Goal: Browse casually: Explore the website without a specific task or goal

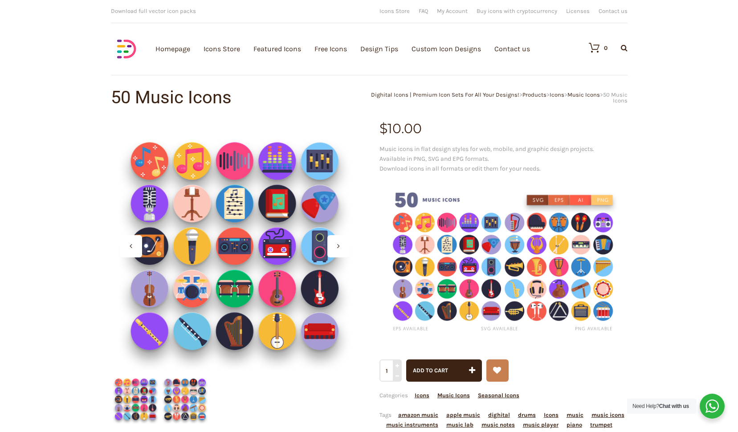
click at [338, 254] on div at bounding box center [338, 246] width 22 height 22
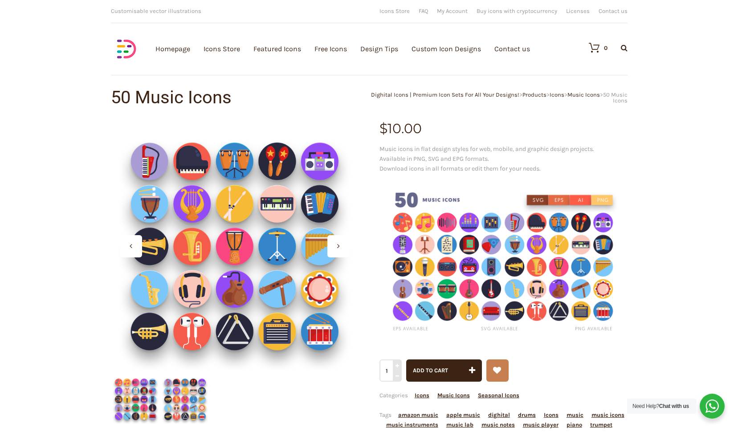
click at [338, 254] on div at bounding box center [338, 246] width 22 height 22
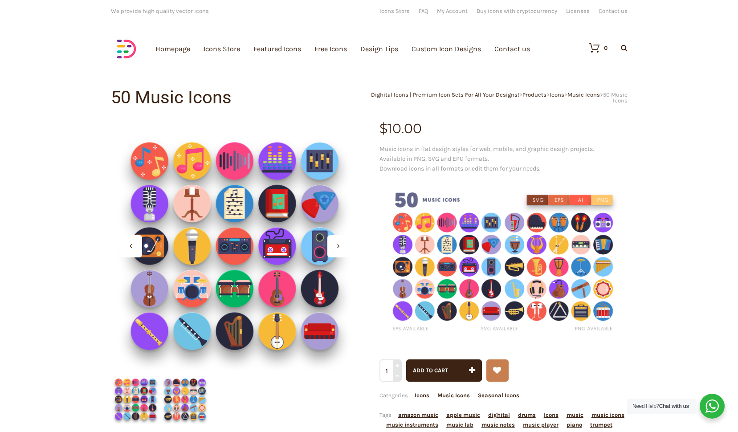
click at [338, 248] on icon at bounding box center [338, 245] width 3 height 7
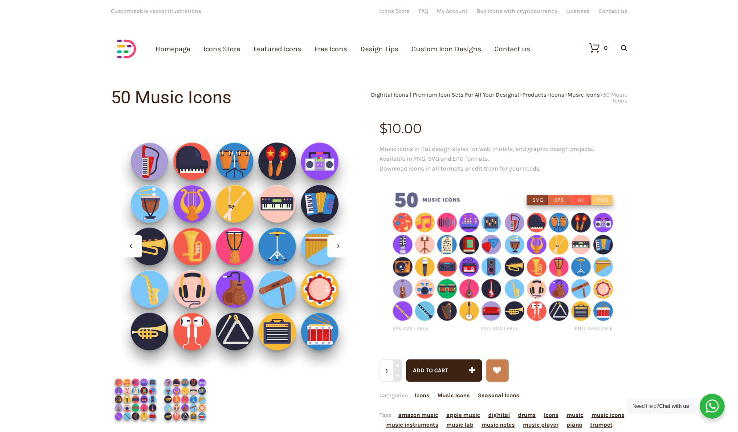
click at [134, 251] on div at bounding box center [131, 246] width 22 height 22
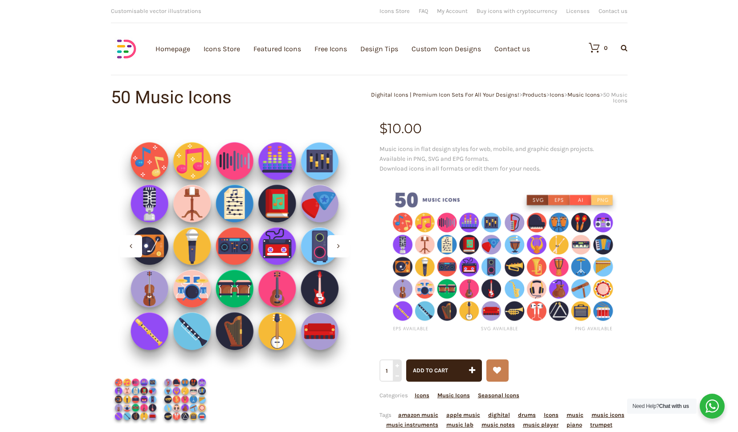
click at [129, 246] on div at bounding box center [131, 246] width 22 height 22
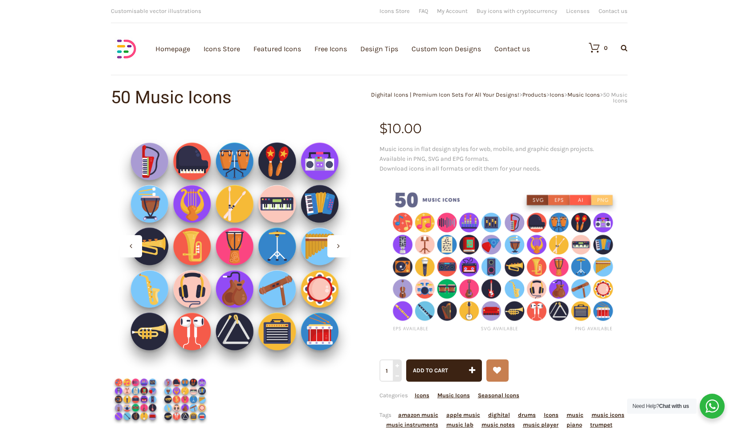
click at [129, 246] on div at bounding box center [131, 246] width 22 height 22
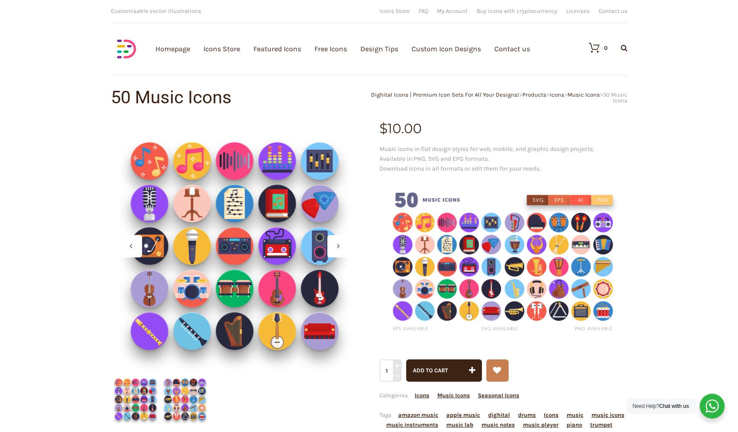
click at [332, 244] on div at bounding box center [338, 246] width 22 height 22
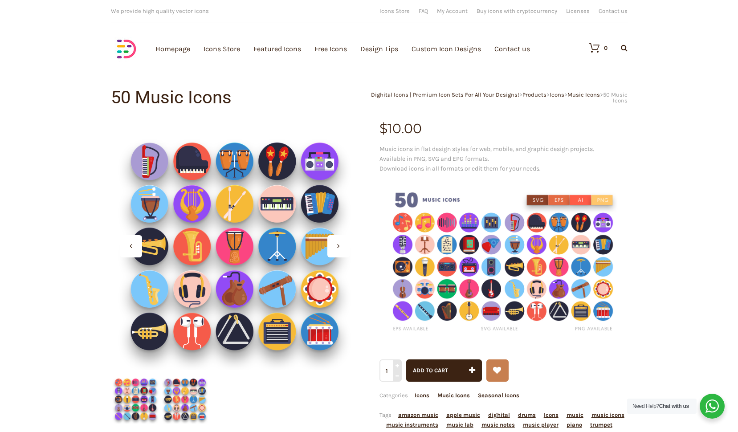
click at [129, 250] on div at bounding box center [131, 246] width 22 height 22
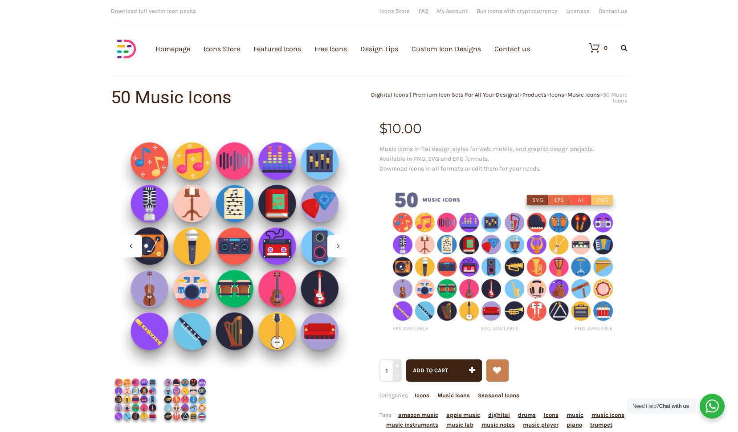
click at [336, 241] on div at bounding box center [338, 246] width 22 height 22
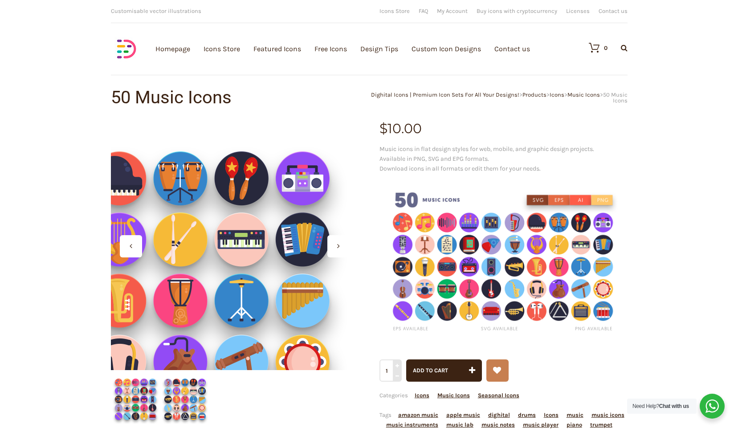
click at [347, 132] on div at bounding box center [235, 246] width 248 height 248
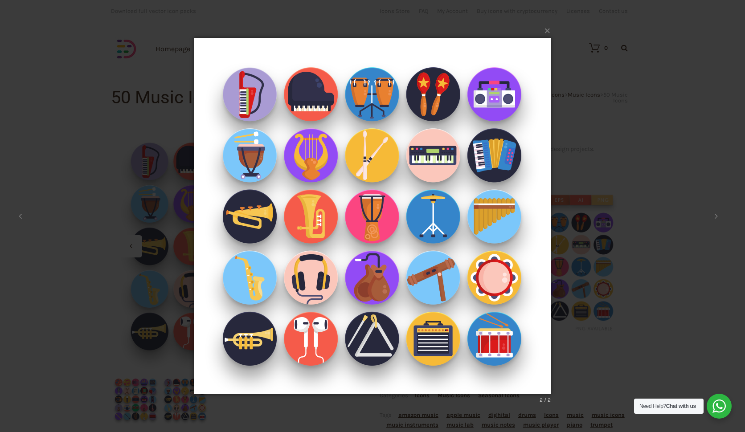
click at [679, 170] on div "× 2 / 2 Loading..." at bounding box center [372, 216] width 745 height 432
